Goal: Information Seeking & Learning: Find specific page/section

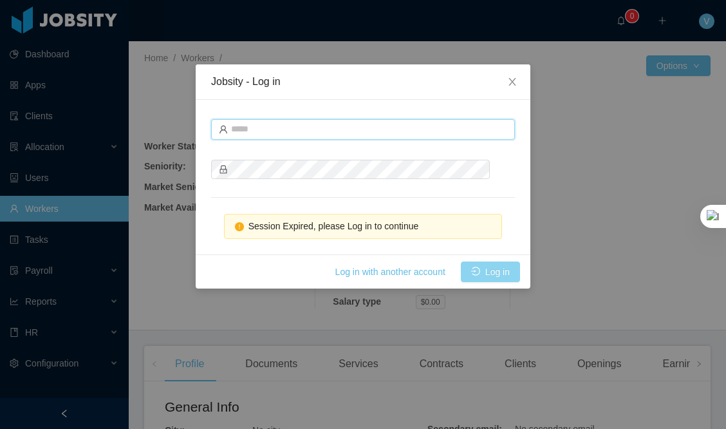
type input "**********"
click at [481, 269] on button "Log in" at bounding box center [490, 271] width 59 height 21
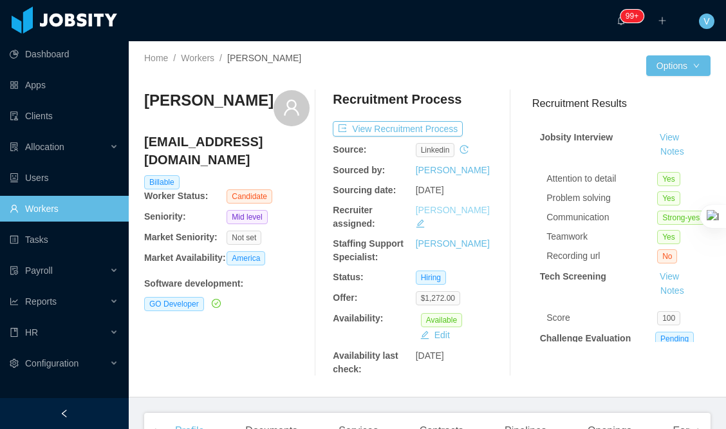
drag, startPoint x: 407, startPoint y: 209, endPoint x: 449, endPoint y: 212, distance: 41.9
click at [477, 207] on div "Recruiter assigned: [PERSON_NAME]" at bounding box center [415, 216] width 165 height 27
click at [386, 210] on div "Recruiter assigned:" at bounding box center [374, 216] width 82 height 27
click at [309, 68] on div "Home / Workers / [PERSON_NAME] /" at bounding box center [285, 65] width 283 height 28
drag, startPoint x: 248, startPoint y: 102, endPoint x: 138, endPoint y: 103, distance: 110.1
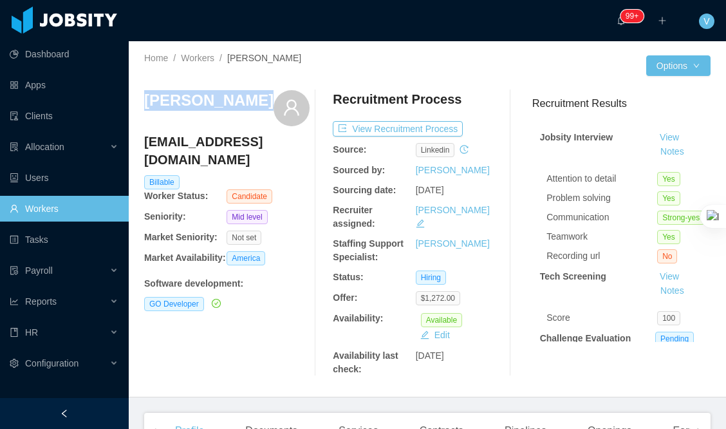
click at [137, 103] on div "Home / Workers / Edder Sanchez / Options Edder Sanchez ed.0810@gmail.com Billab…" at bounding box center [427, 219] width 597 height 356
copy h3 "[PERSON_NAME]"
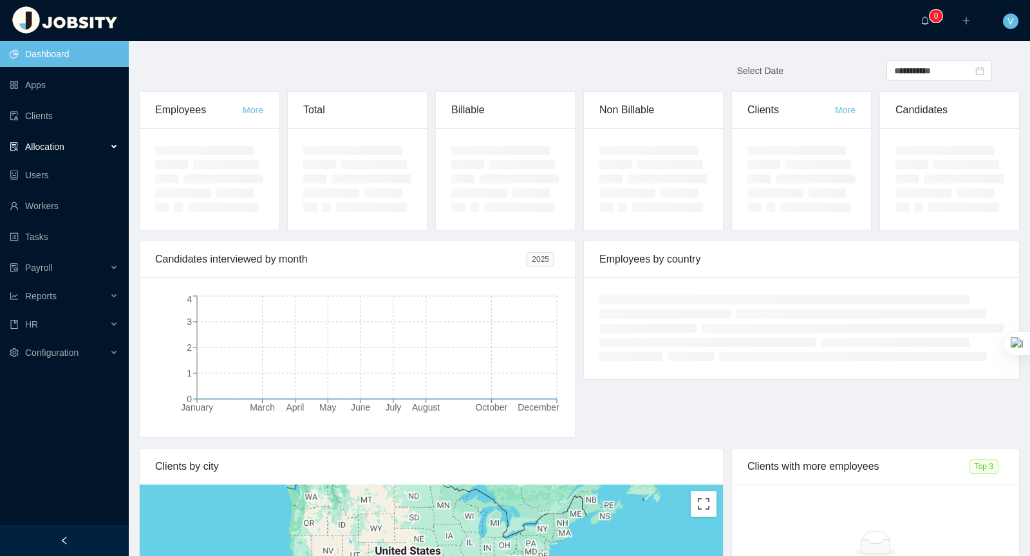
click at [89, 140] on div "Allocation" at bounding box center [64, 147] width 129 height 26
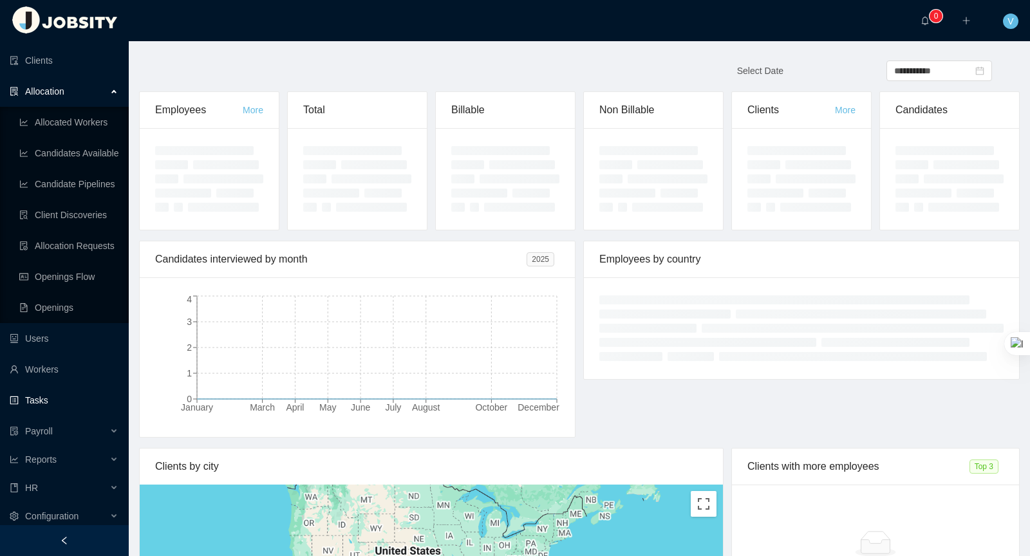
scroll to position [69, 0]
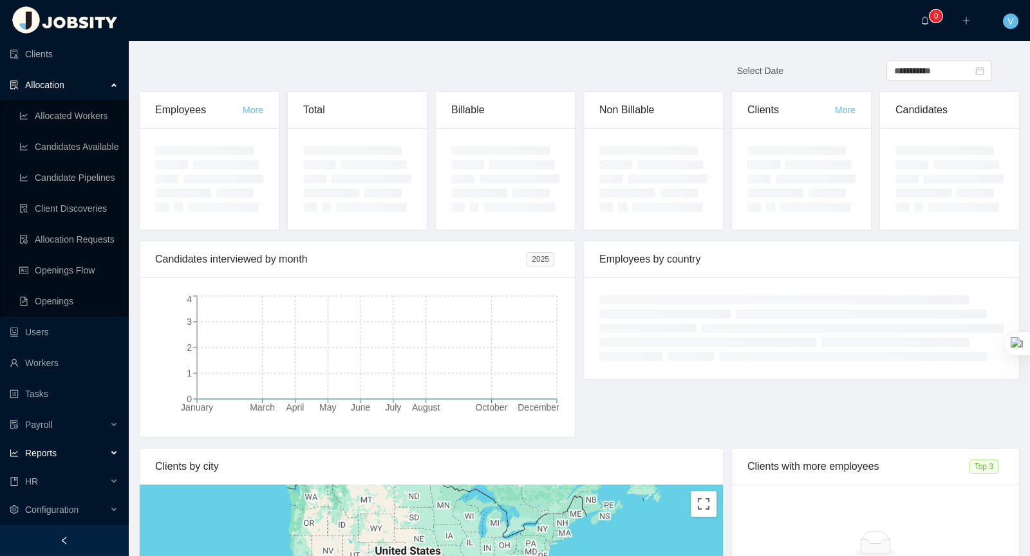
click at [75, 449] on div "Reports" at bounding box center [64, 453] width 129 height 26
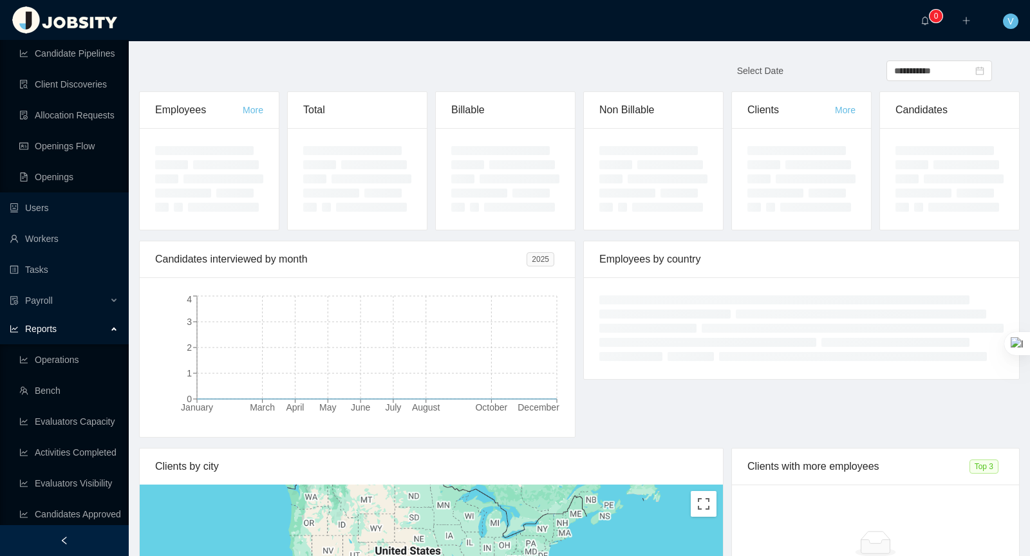
scroll to position [187, 0]
click at [77, 455] on link "Activities Completed" at bounding box center [68, 451] width 99 height 26
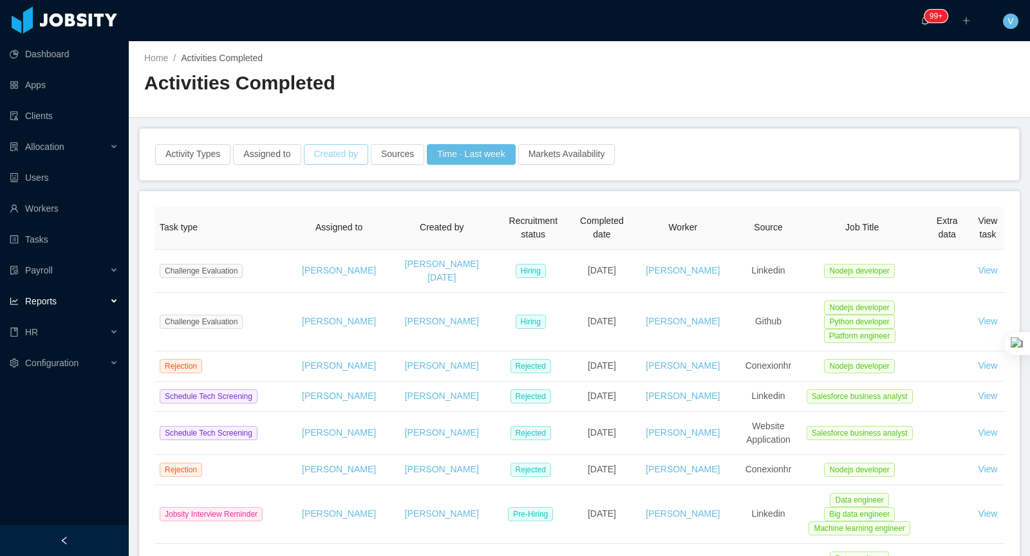
click at [341, 148] on button "Created by" at bounding box center [336, 154] width 64 height 21
click at [371, 215] on div "Created by" at bounding box center [337, 210] width 172 height 13
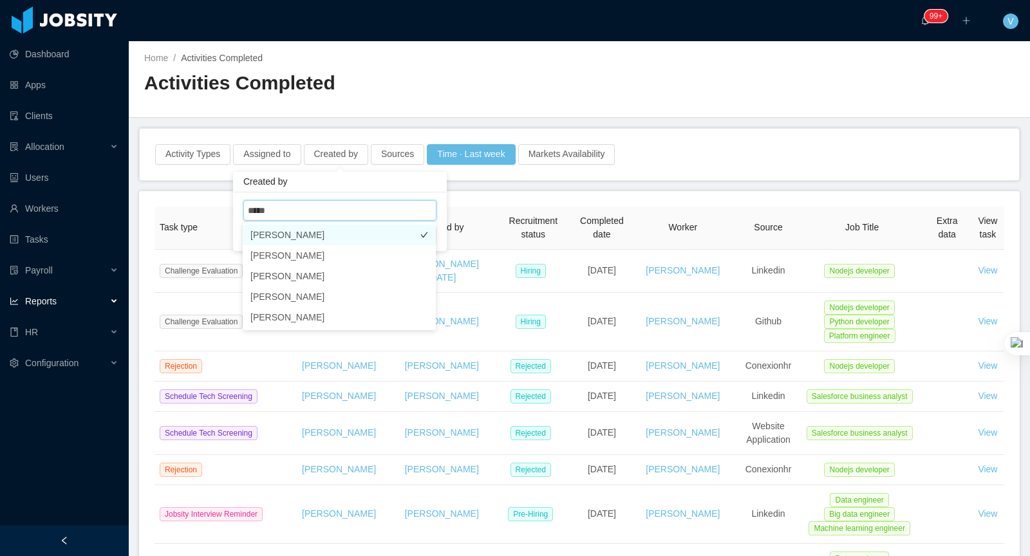
type input "******"
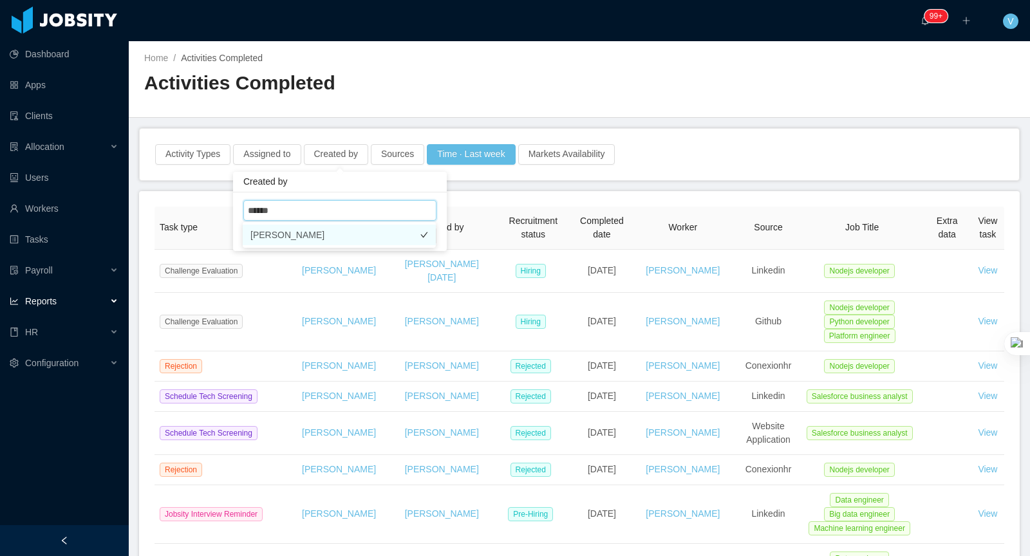
click at [339, 240] on li "Angela Barboza" at bounding box center [339, 235] width 193 height 21
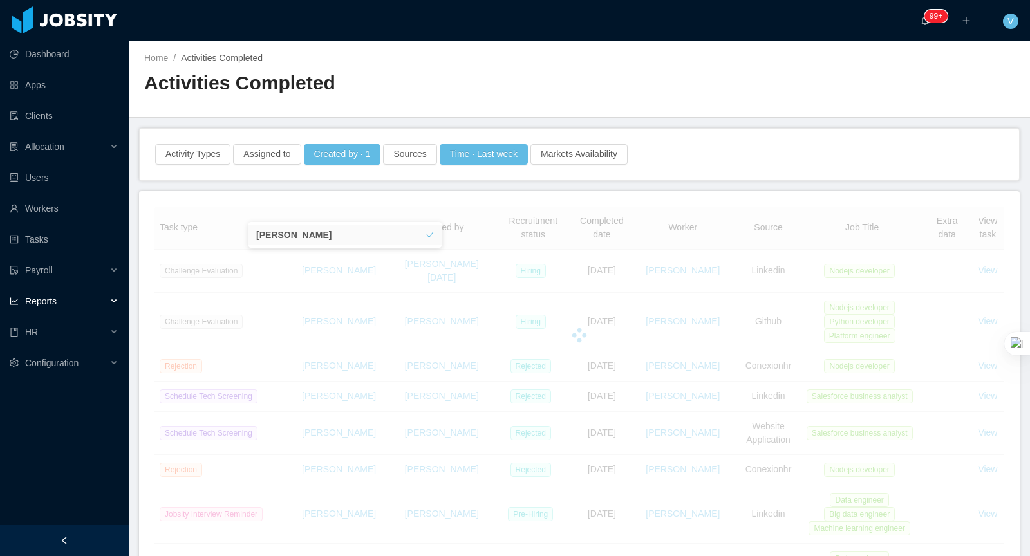
click at [502, 91] on h2 "Activities Completed" at bounding box center [361, 83] width 435 height 26
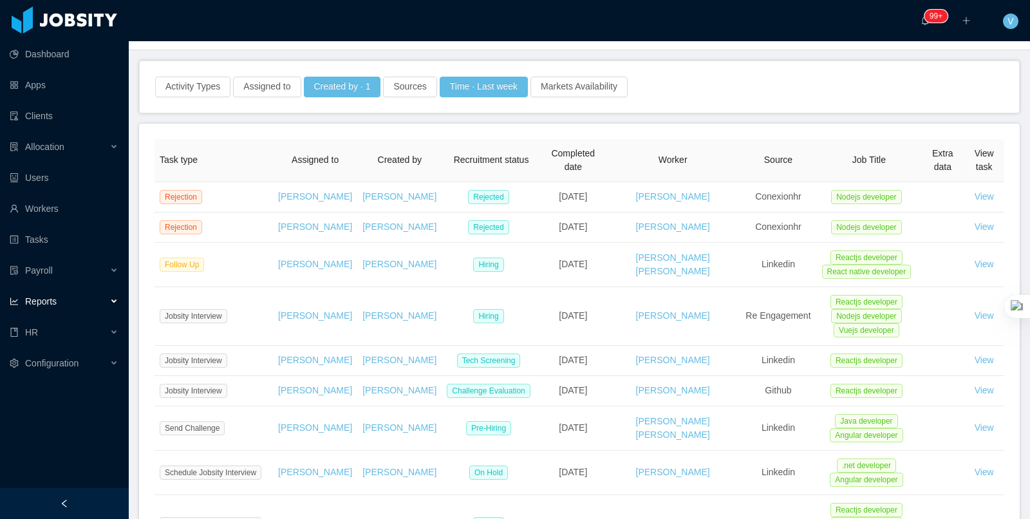
scroll to position [68, 0]
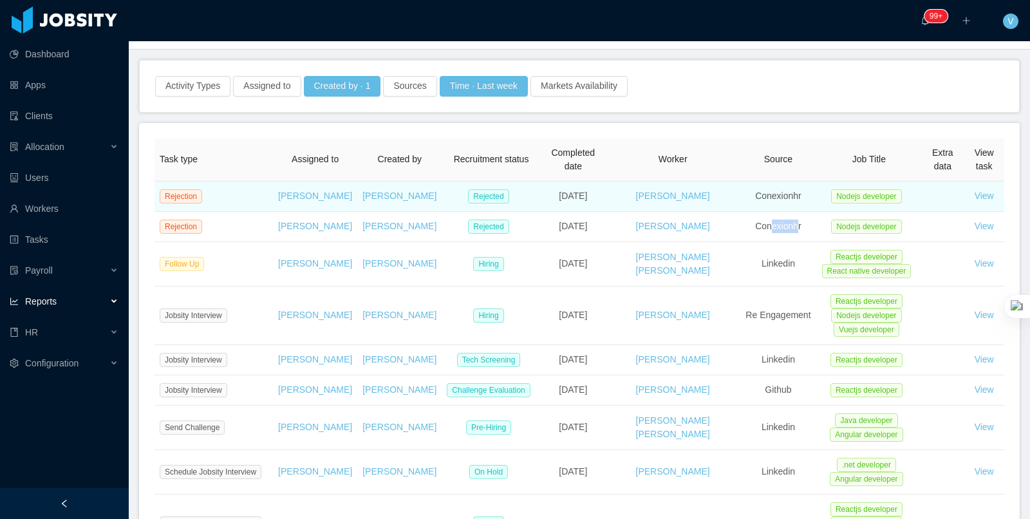
drag, startPoint x: 756, startPoint y: 248, endPoint x: 776, endPoint y: 221, distance: 33.2
click at [783, 231] on span "Conexionhr" at bounding box center [778, 226] width 46 height 10
drag, startPoint x: 754, startPoint y: 203, endPoint x: 797, endPoint y: 203, distance: 43.8
click at [797, 203] on td "Conexionhr" at bounding box center [778, 196] width 77 height 30
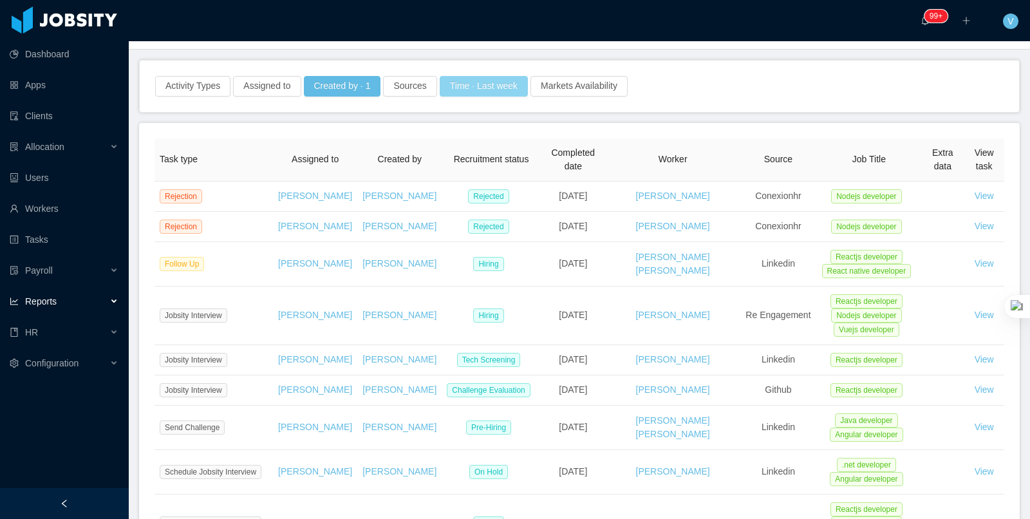
click at [492, 89] on button "Time · Last week" at bounding box center [484, 86] width 88 height 21
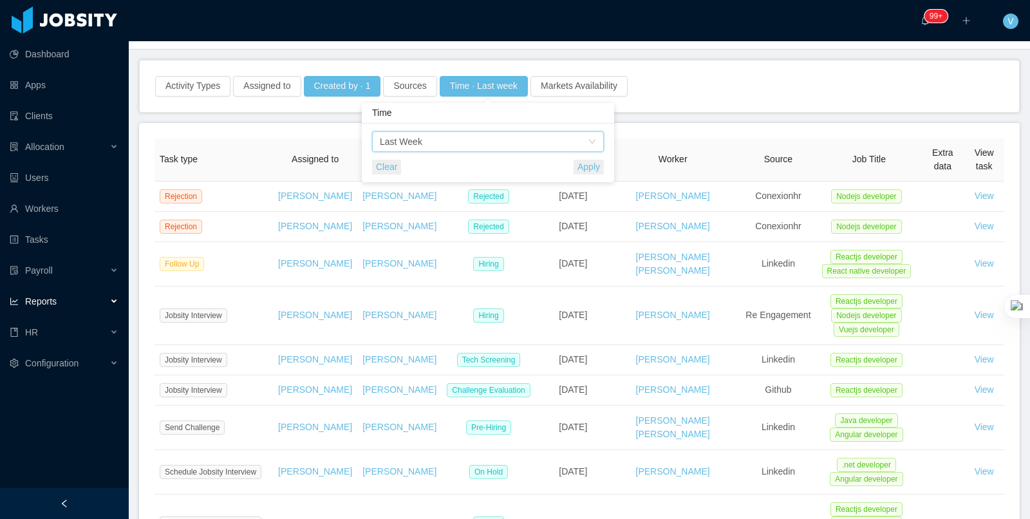
click at [491, 144] on div "Time Last Week" at bounding box center [484, 141] width 208 height 19
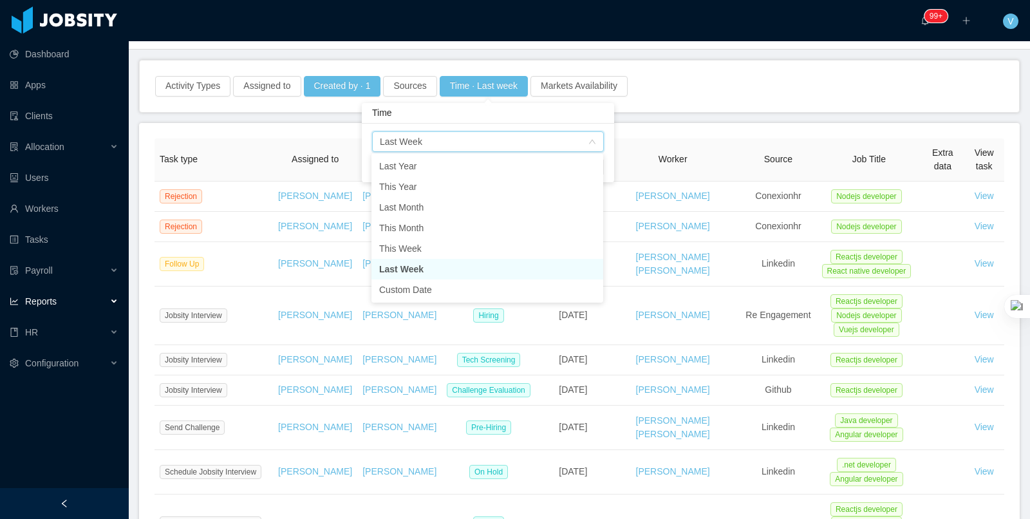
click at [491, 144] on div "Time Last Week" at bounding box center [484, 141] width 208 height 19
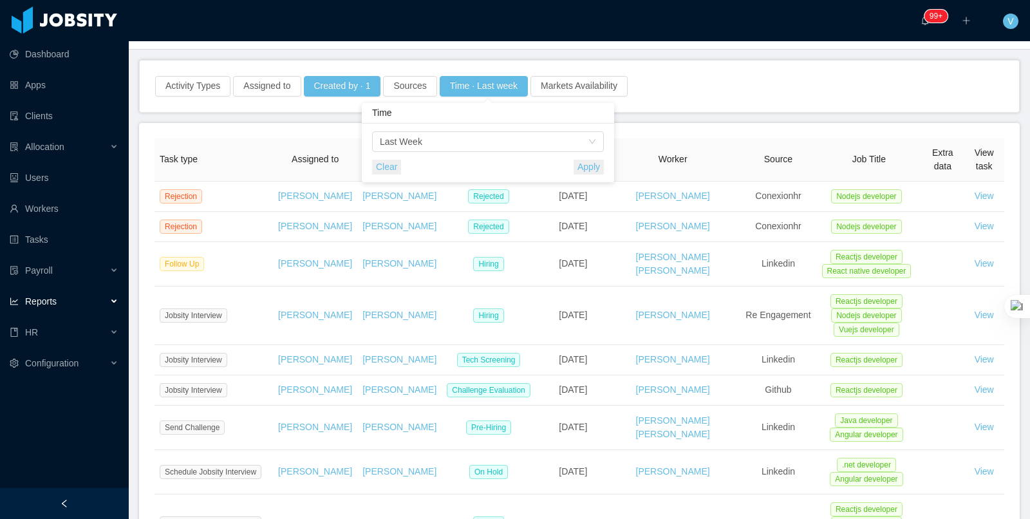
click at [633, 104] on div "Activity Types Assigned to Created by · 1 Sources Time · Last week Markets Avai…" at bounding box center [579, 85] width 879 height 51
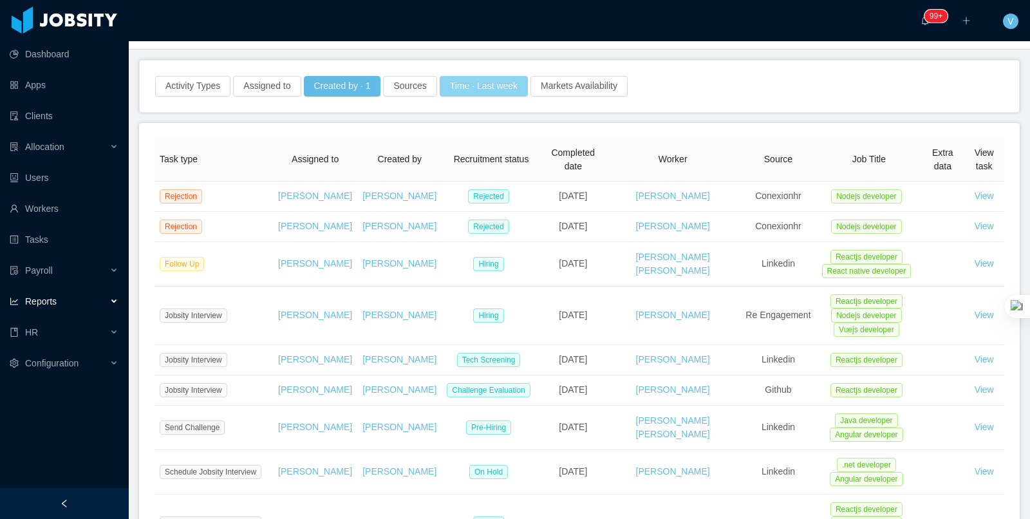
click at [483, 79] on button "Time · Last week" at bounding box center [484, 86] width 88 height 21
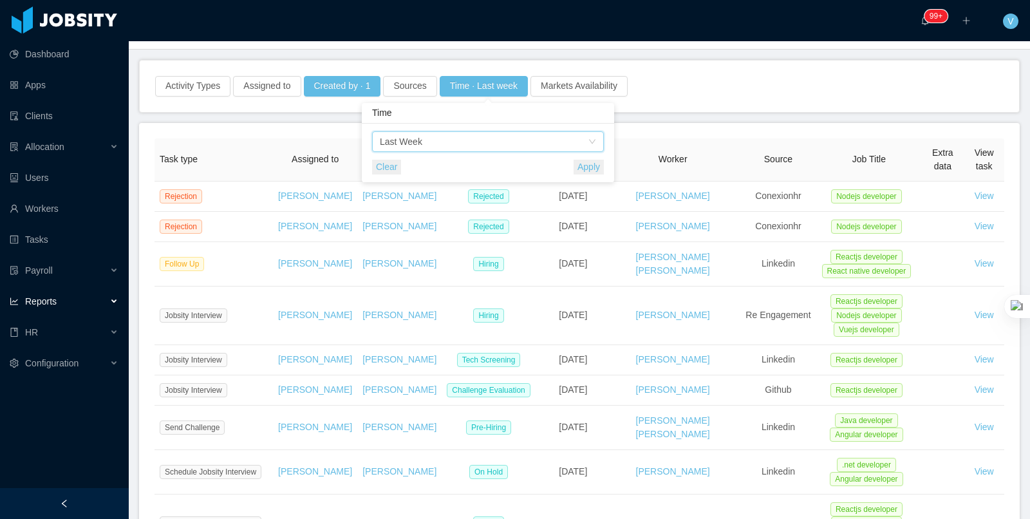
click at [520, 140] on div "Time Last Week" at bounding box center [484, 141] width 208 height 19
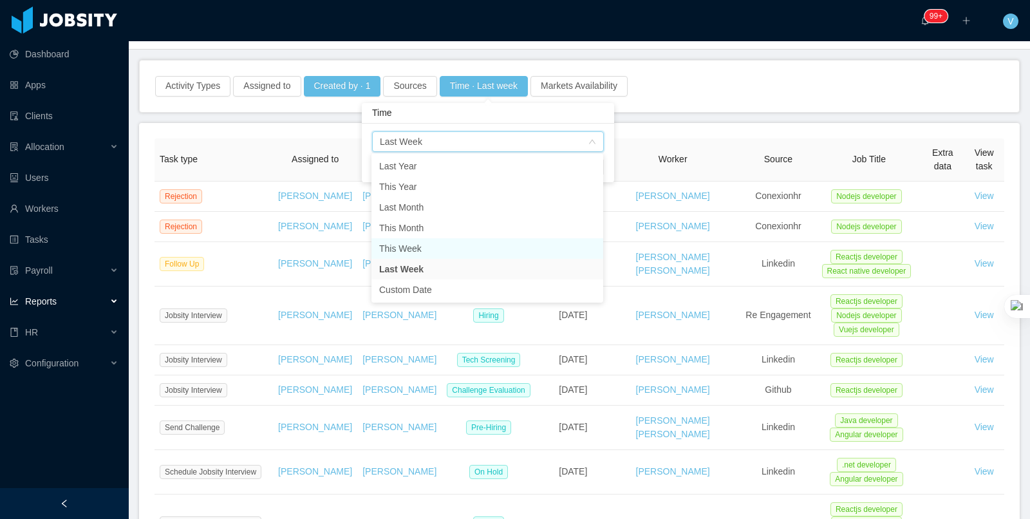
click at [434, 248] on li "This Week" at bounding box center [487, 248] width 232 height 21
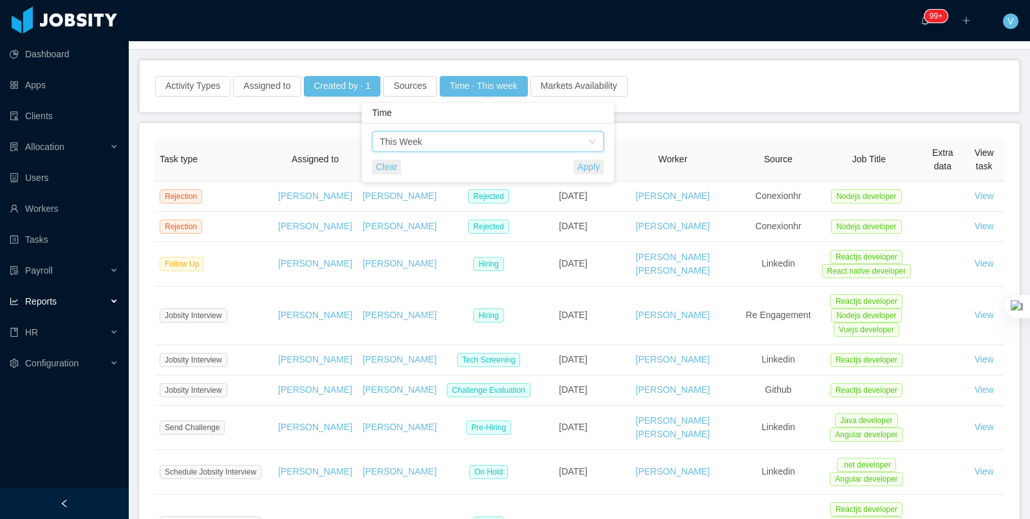
click at [594, 167] on button "Apply" at bounding box center [588, 167] width 30 height 15
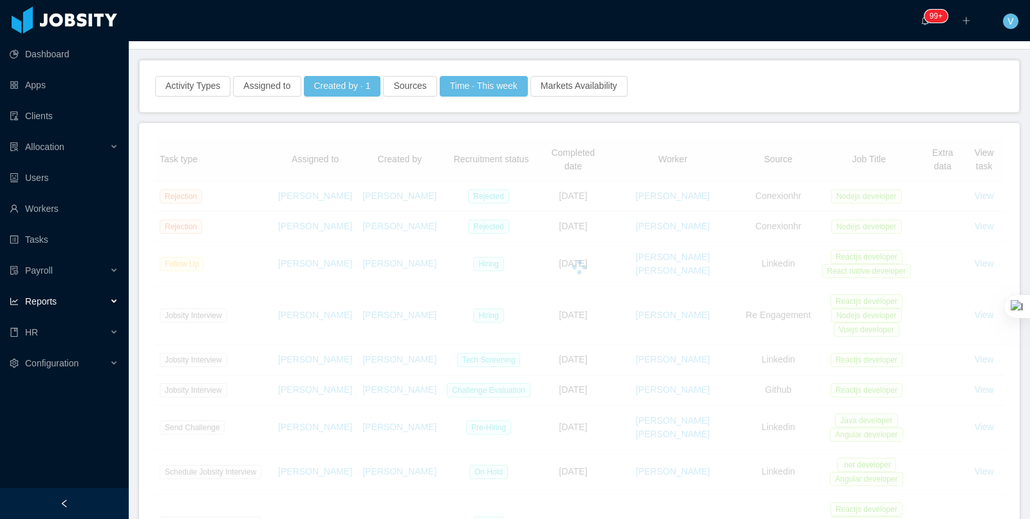
click at [697, 77] on div "Activity Types Assigned to Created by · 1 Sources Time · This week Markets Avai…" at bounding box center [579, 86] width 851 height 21
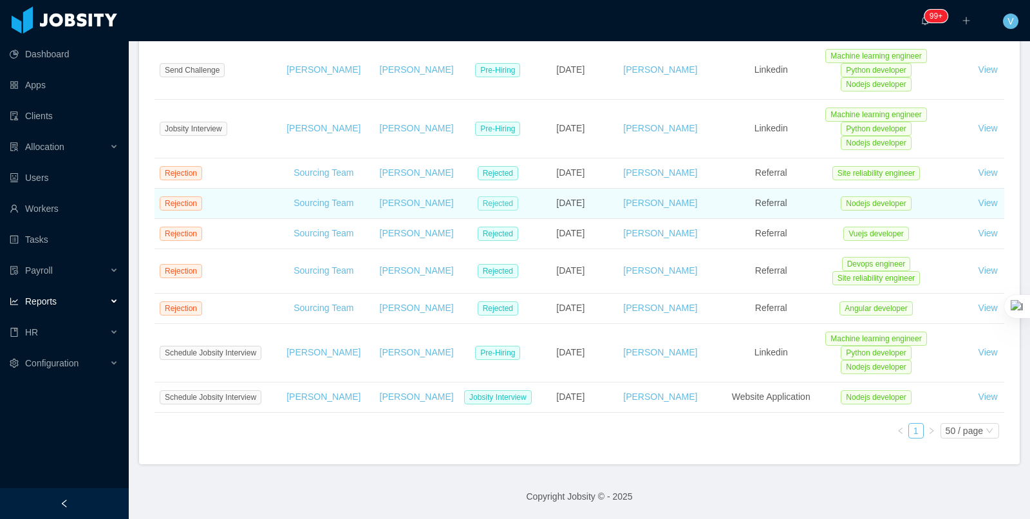
scroll to position [1208, 0]
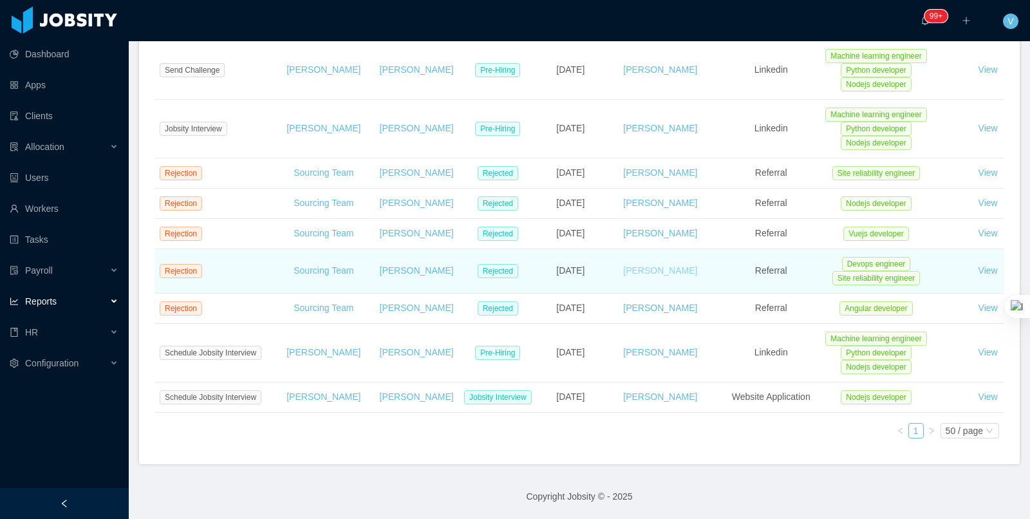
click at [662, 275] on link "anibal Sotomayor Lopez" at bounding box center [660, 270] width 74 height 10
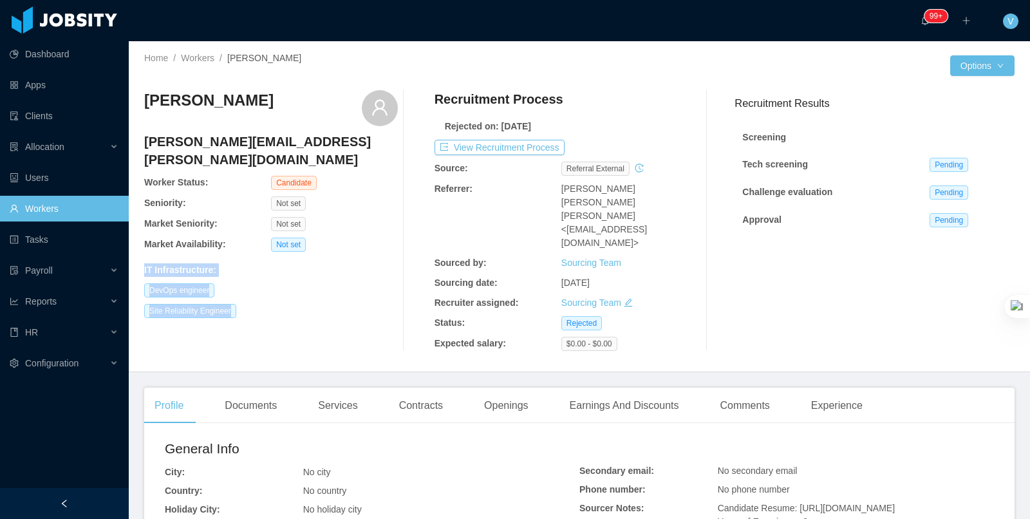
drag, startPoint x: 200, startPoint y: 300, endPoint x: 217, endPoint y: 232, distance: 69.6
click at [217, 232] on div "anibal Sotomayor Lopez anibal.sotomayor.13@gmail.com Worker Status: Candidate S…" at bounding box center [271, 220] width 254 height 261
click at [550, 155] on div "Recruitment Process Rejected on: Sep 29th, 2025 View Recruitment Process Source…" at bounding box center [561, 220] width 254 height 261
click at [541, 150] on button "View Recruitment Process" at bounding box center [499, 147] width 130 height 15
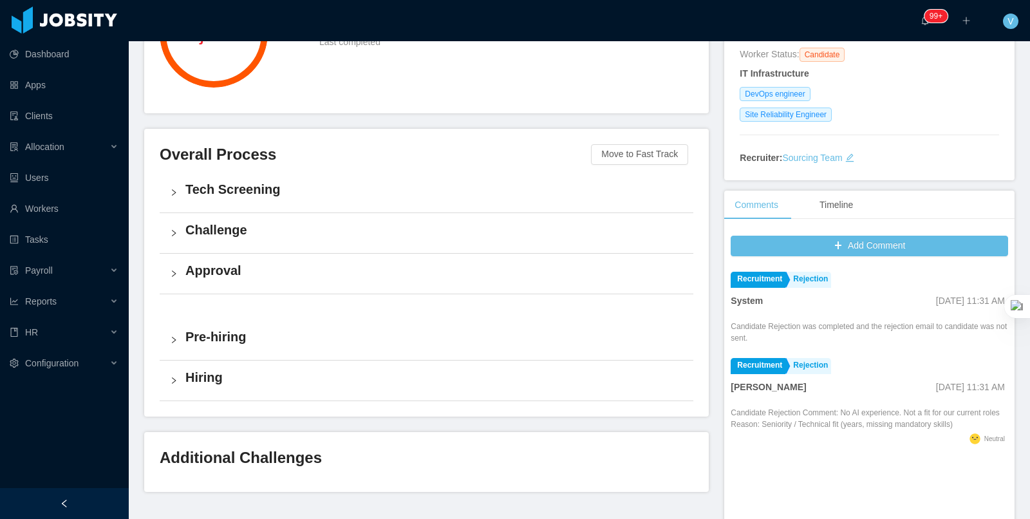
scroll to position [261, 0]
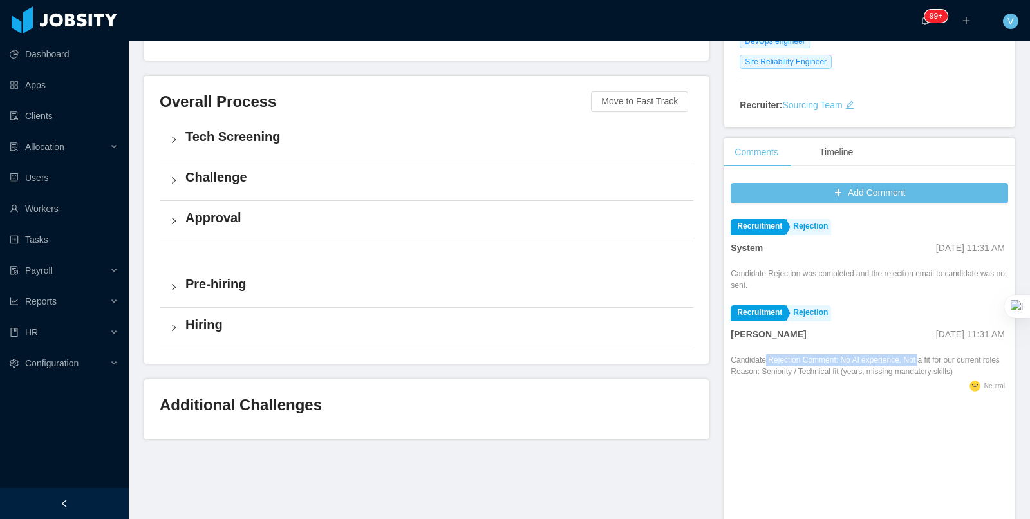
drag, startPoint x: 767, startPoint y: 343, endPoint x: 927, endPoint y: 340, distance: 159.6
click at [927, 354] on div "Candidate Rejection Comment: No AI experience. Not a fit for our current roles …" at bounding box center [865, 365] width 269 height 23
click at [926, 363] on div at bounding box center [927, 359] width 6 height 17
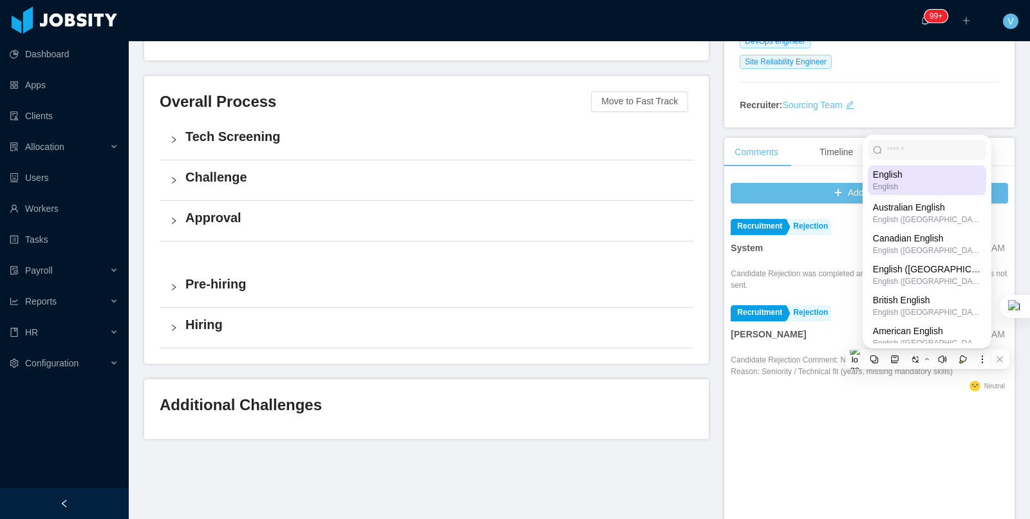
click at [894, 416] on div "Recruitment Rejection System Sep 29th, 2025 11:31 AM Candidate Rejection was co…" at bounding box center [869, 407] width 277 height 386
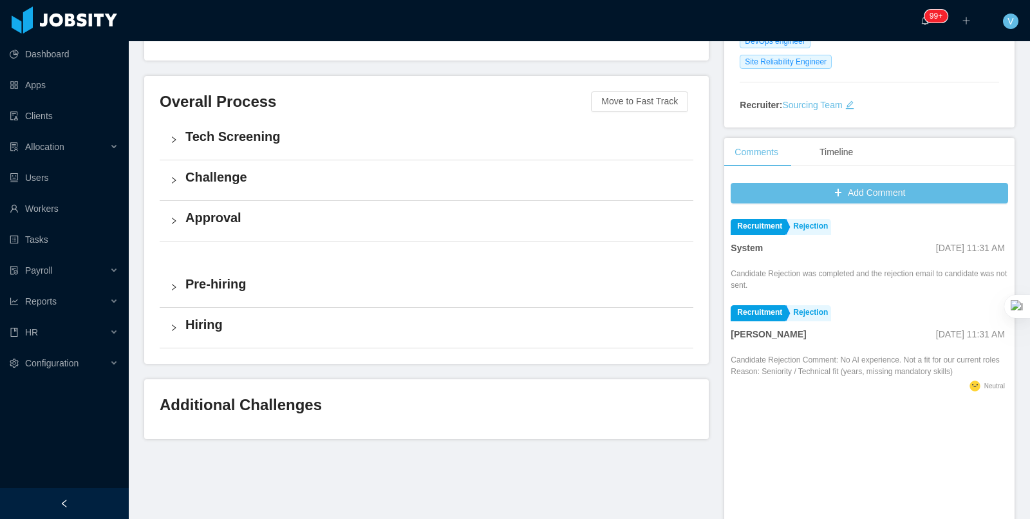
scroll to position [0, 0]
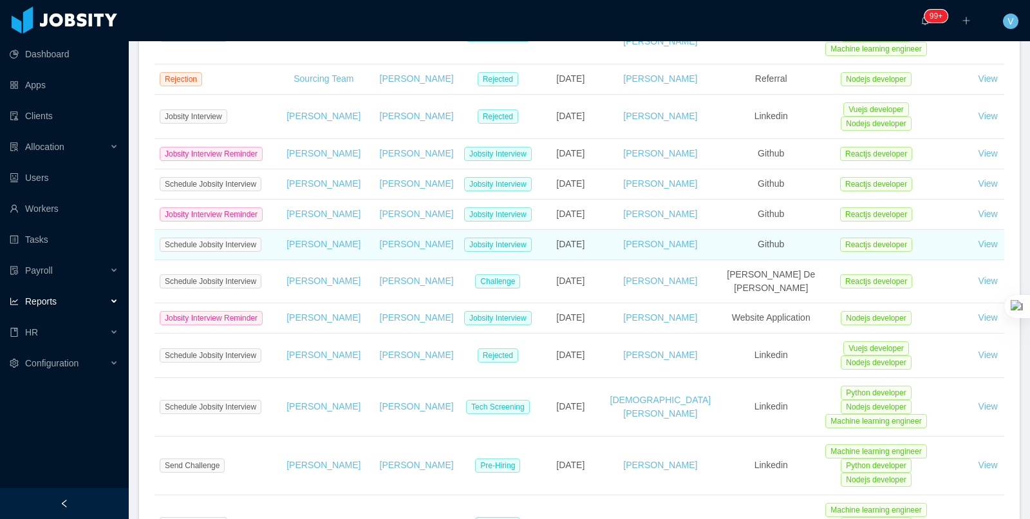
scroll to position [774, 0]
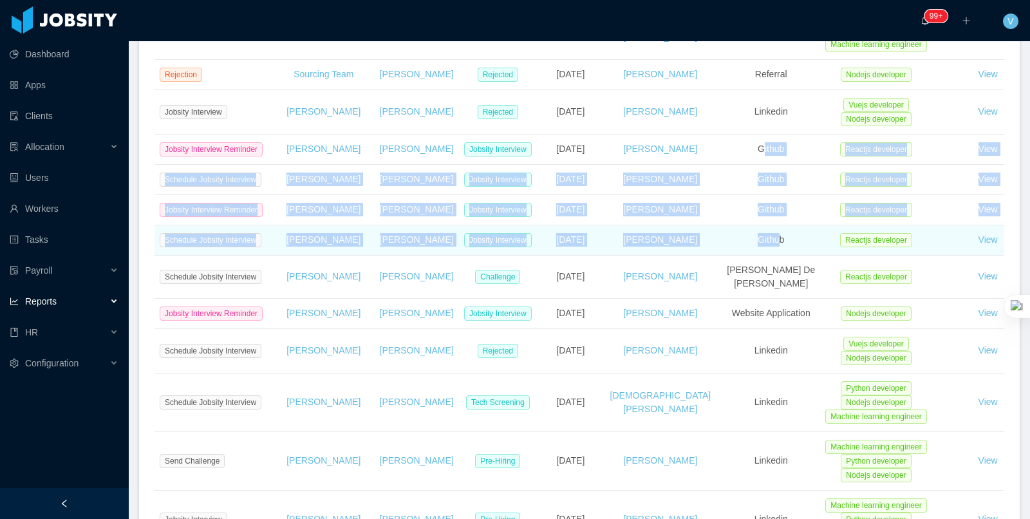
drag, startPoint x: 742, startPoint y: 182, endPoint x: 761, endPoint y: 311, distance: 130.2
click at [761, 311] on tbody "Schedule Jobsity Interview Angela Barboza Angela Barboza Jobsity Interview Frid…" at bounding box center [579, 138] width 850 height 1330
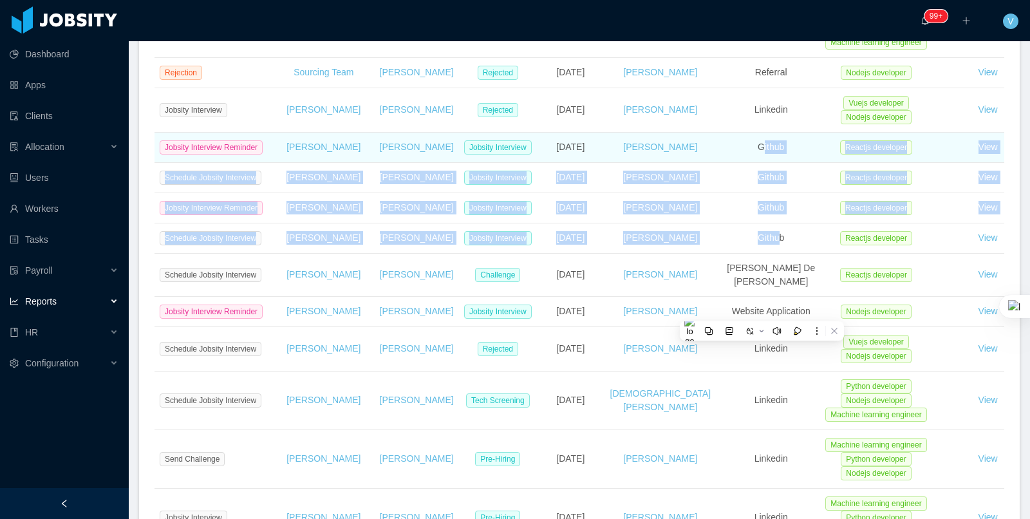
click at [761, 152] on span "Github" at bounding box center [771, 147] width 26 height 10
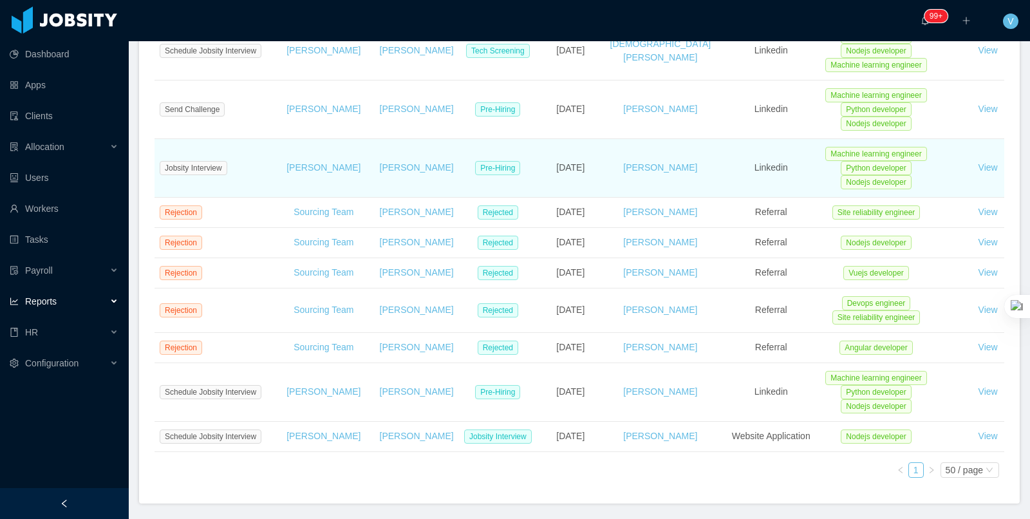
scroll to position [1315, 0]
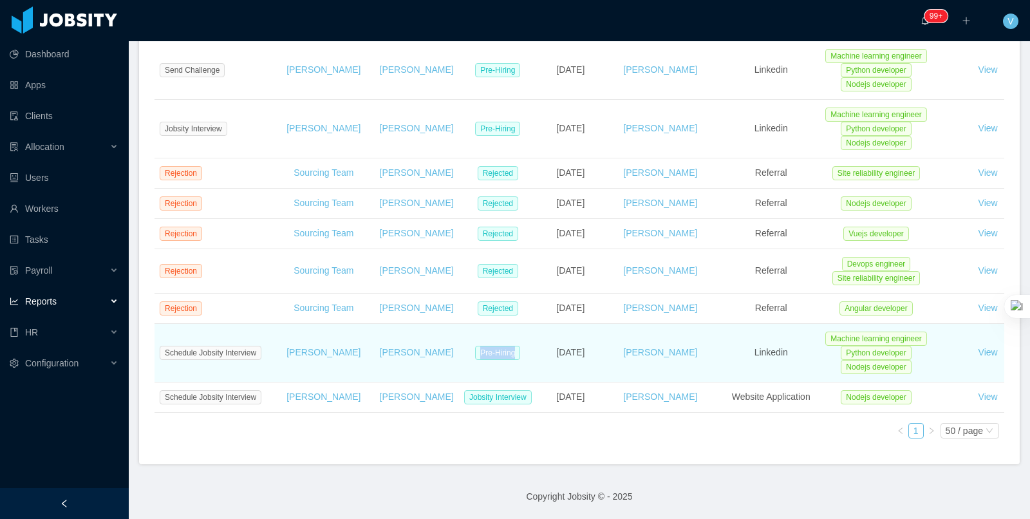
drag, startPoint x: 496, startPoint y: 342, endPoint x: 495, endPoint y: 328, distance: 14.2
click at [459, 339] on td "Pre-Hiring" at bounding box center [500, 353] width 83 height 59
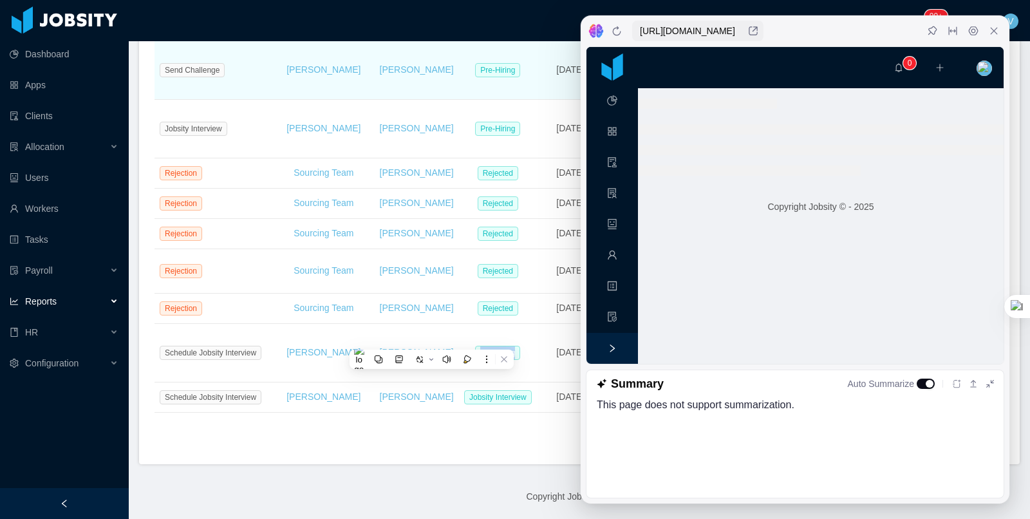
scroll to position [1124, 0]
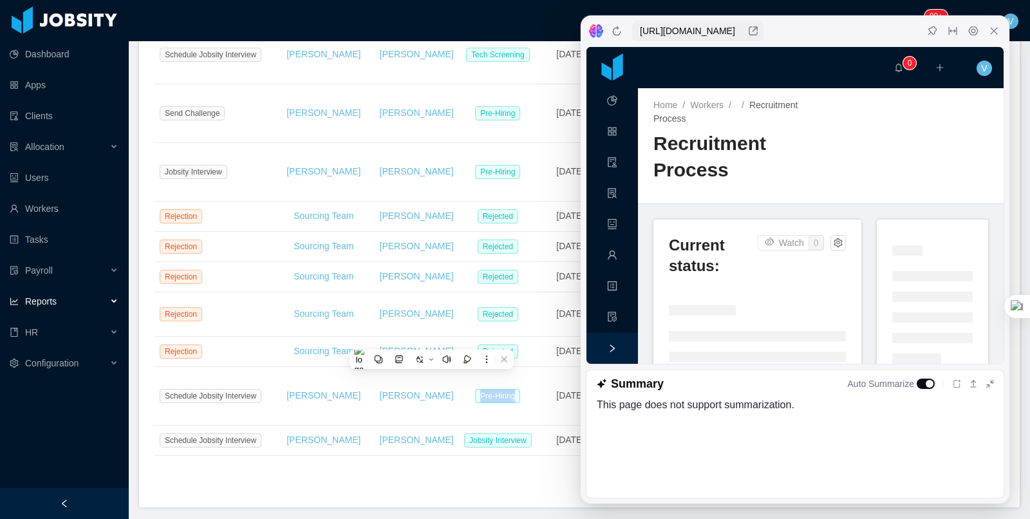
click at [994, 29] on icon at bounding box center [994, 31] width 10 height 10
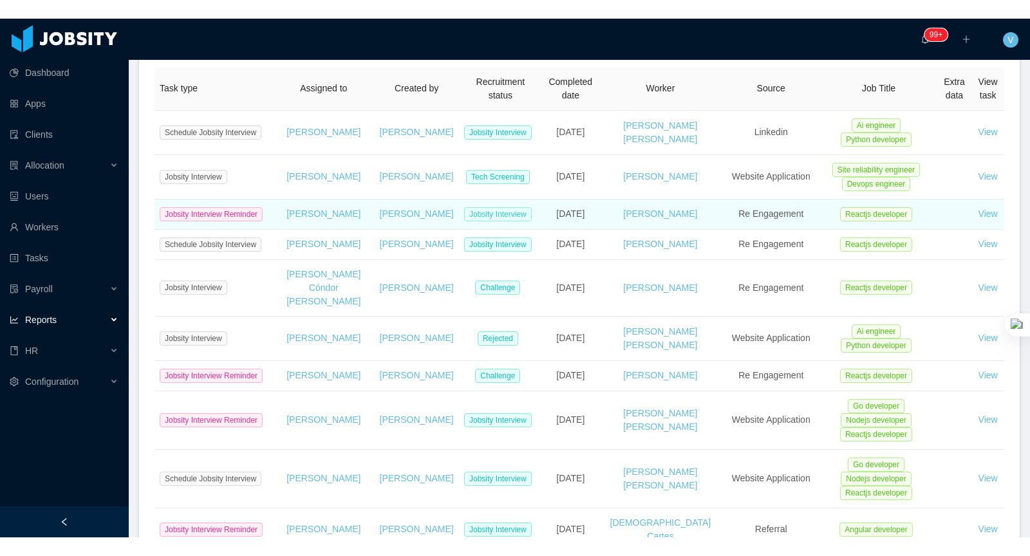
scroll to position [116, 0]
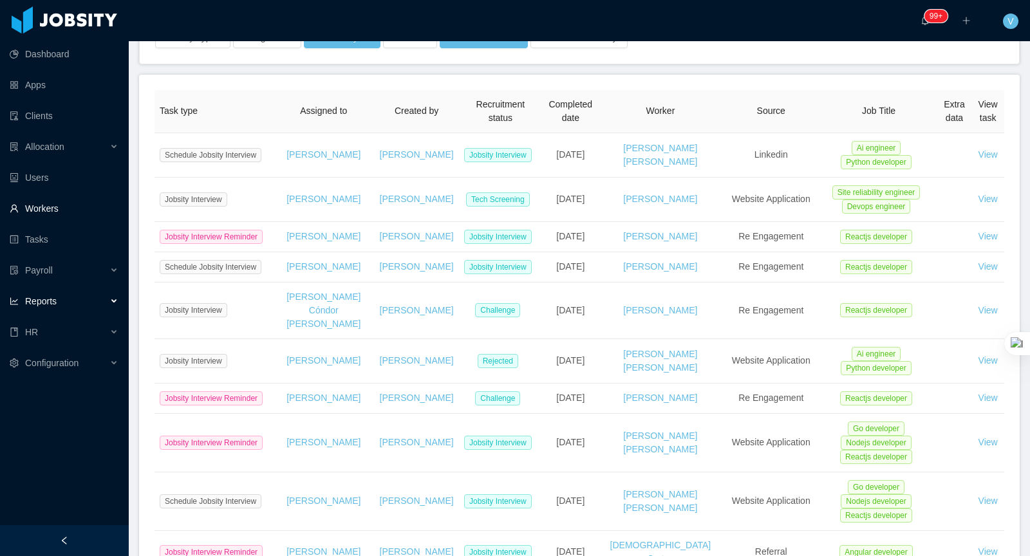
drag, startPoint x: 62, startPoint y: 207, endPoint x: 405, endPoint y: 184, distance: 344.4
click at [62, 207] on link "Workers" at bounding box center [64, 209] width 109 height 26
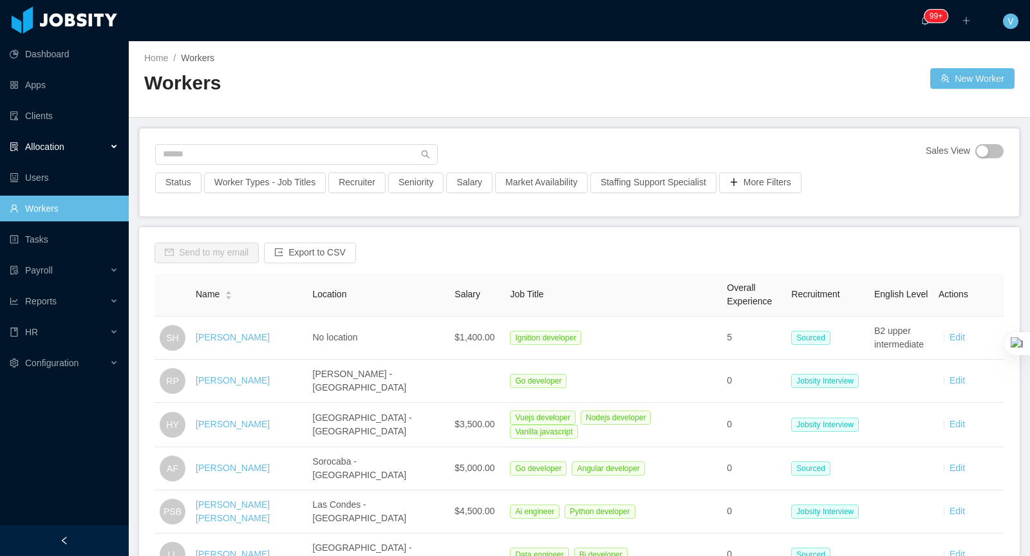
click at [84, 147] on div "Allocation" at bounding box center [64, 147] width 129 height 26
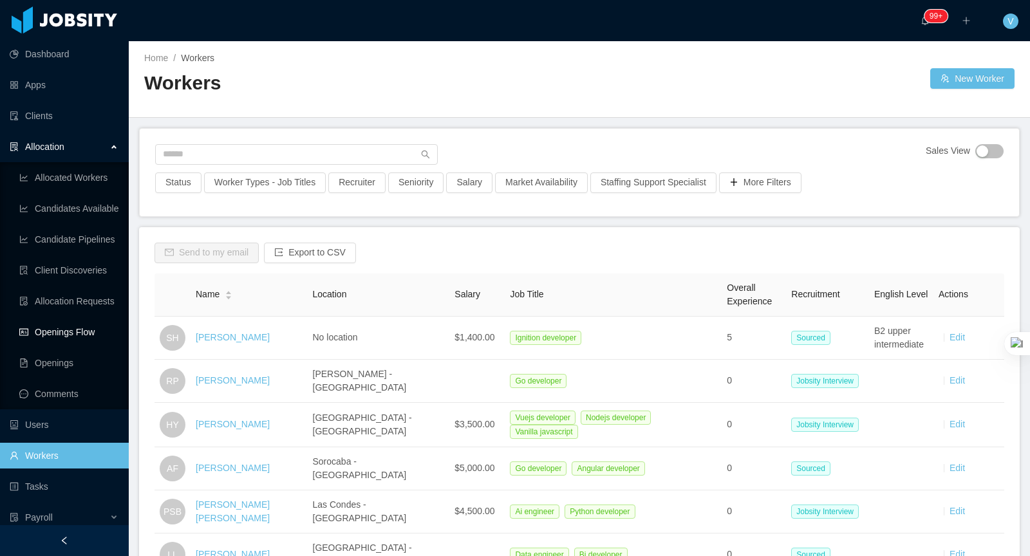
click at [74, 325] on link "Openings Flow" at bounding box center [68, 332] width 99 height 26
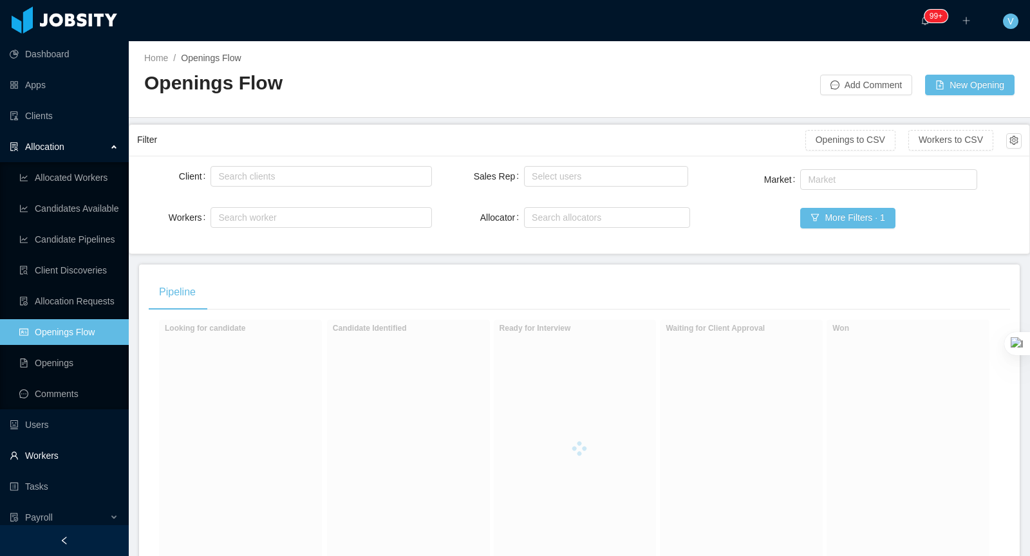
click at [70, 458] on link "Workers" at bounding box center [64, 456] width 109 height 26
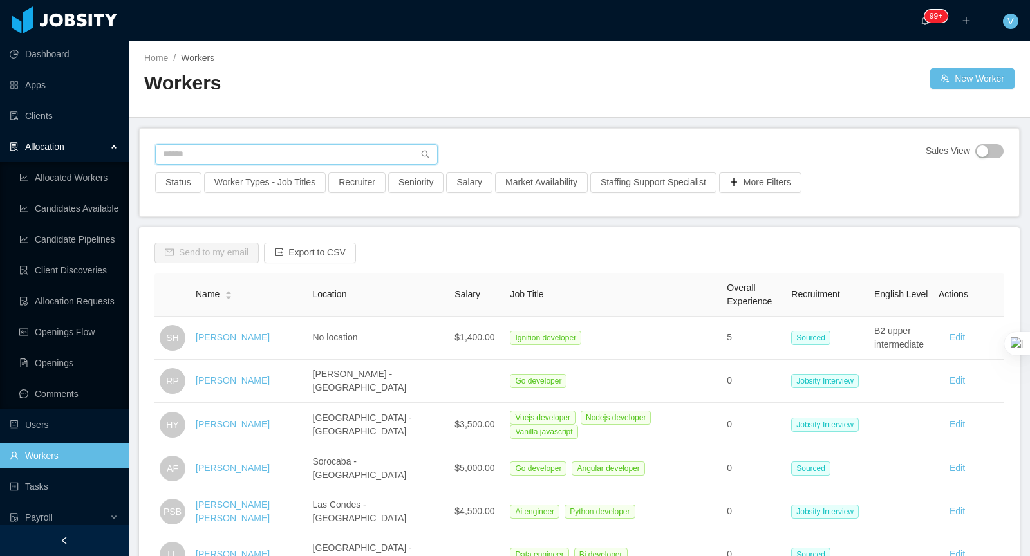
click at [250, 153] on input "text" at bounding box center [296, 154] width 283 height 21
type input "*"
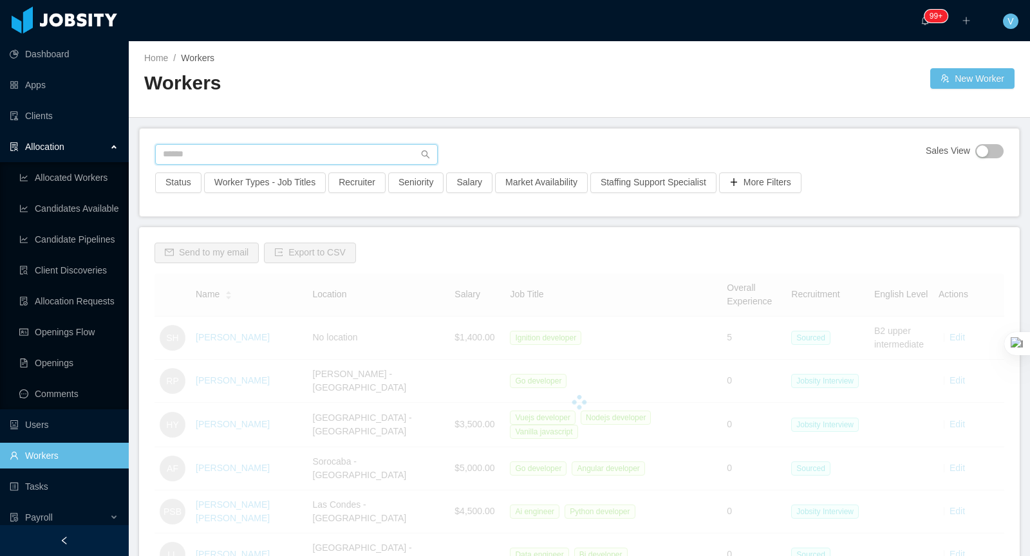
type input "*"
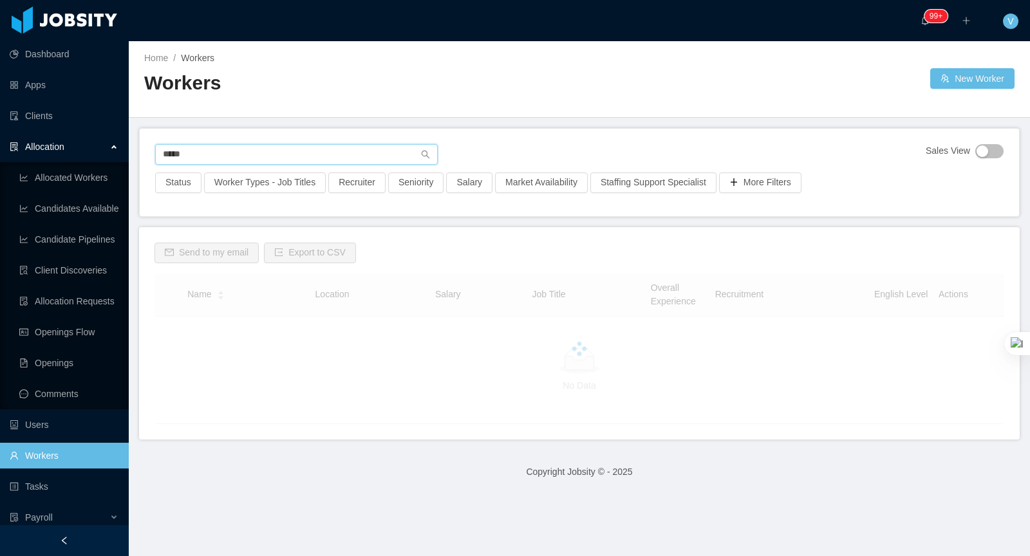
type input "*****"
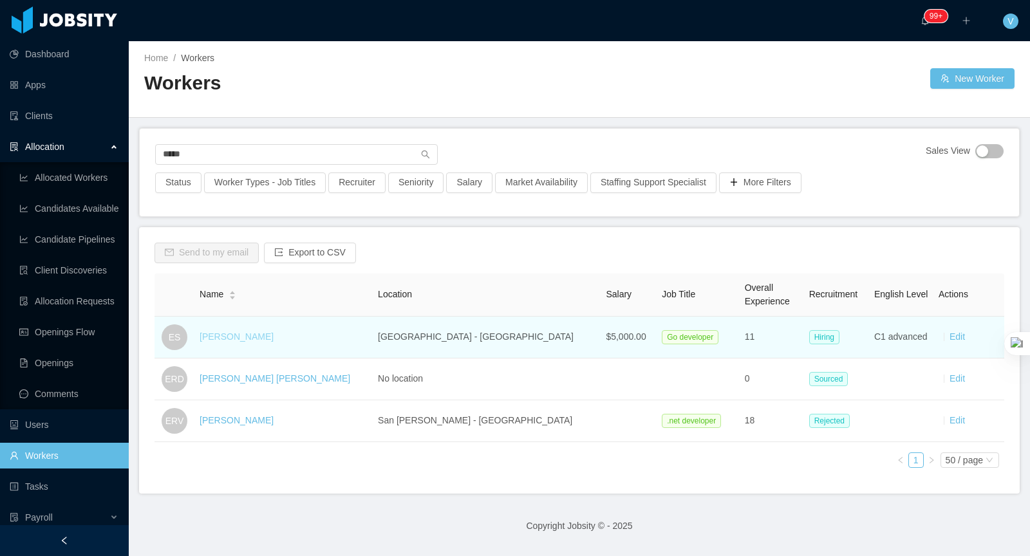
click at [243, 335] on link "[PERSON_NAME]" at bounding box center [237, 336] width 74 height 10
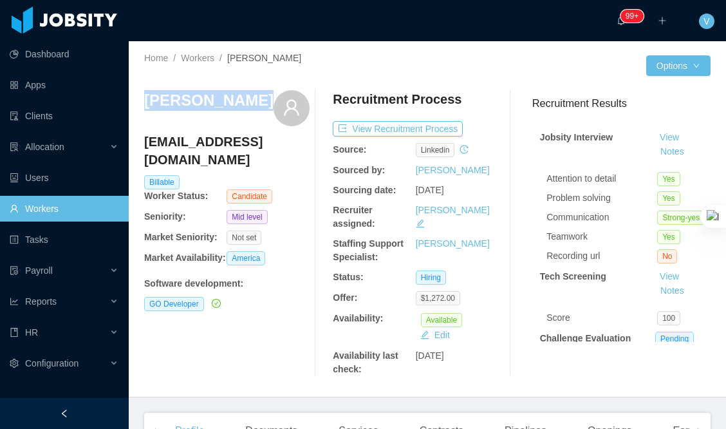
drag, startPoint x: 250, startPoint y: 104, endPoint x: 158, endPoint y: 102, distance: 91.4
click at [149, 103] on div "[PERSON_NAME]" at bounding box center [226, 108] width 165 height 36
copy h3 "dder [PERSON_NAME]"
